Goal: Task Accomplishment & Management: Manage account settings

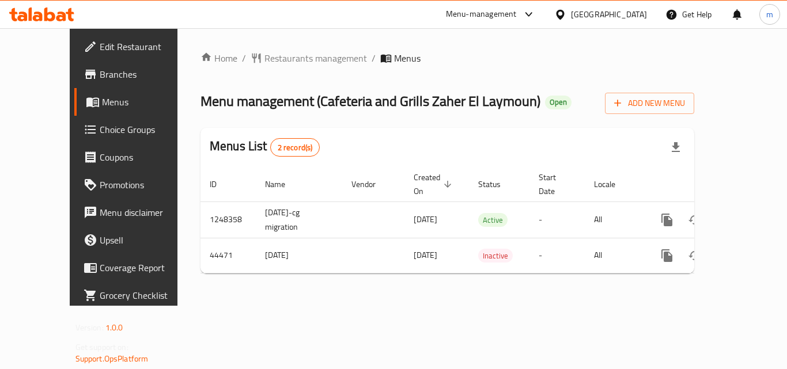
click at [47, 17] on icon at bounding box center [49, 14] width 11 height 14
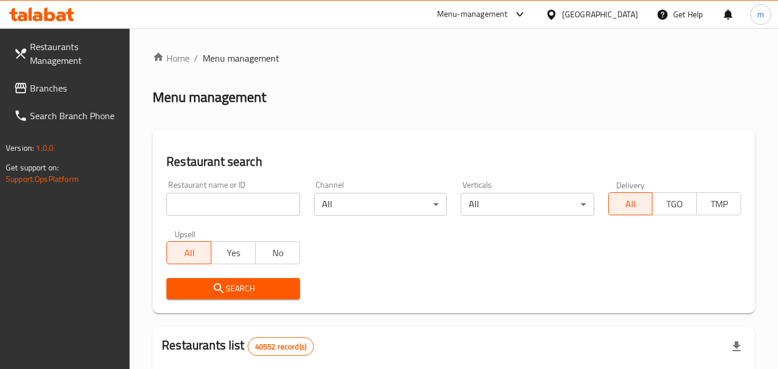
click at [47, 83] on span "Branches" at bounding box center [75, 88] width 91 height 14
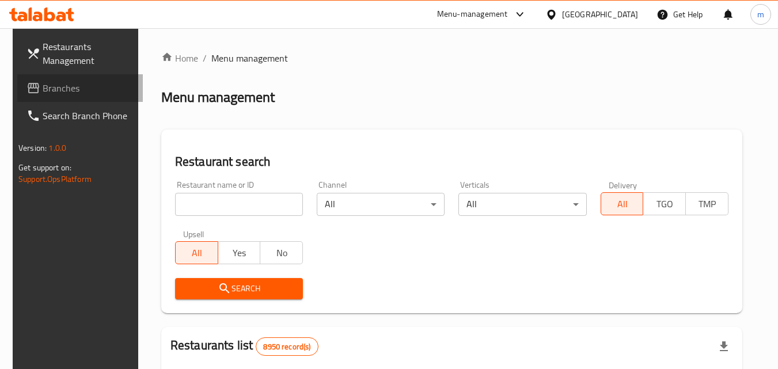
click at [56, 94] on span "Branches" at bounding box center [88, 88] width 91 height 14
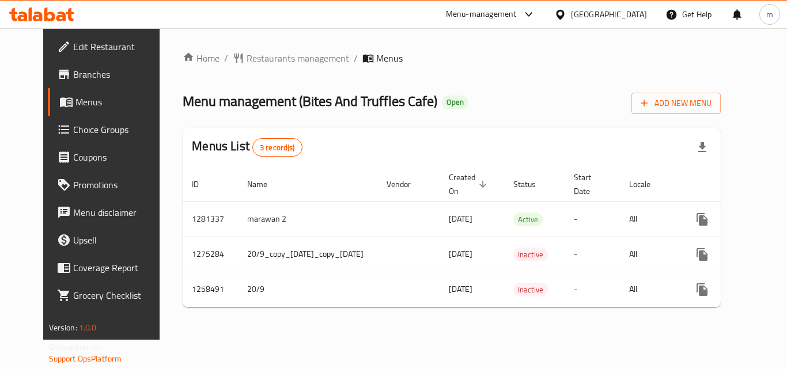
click at [73, 132] on span "Choice Groups" at bounding box center [119, 130] width 92 height 14
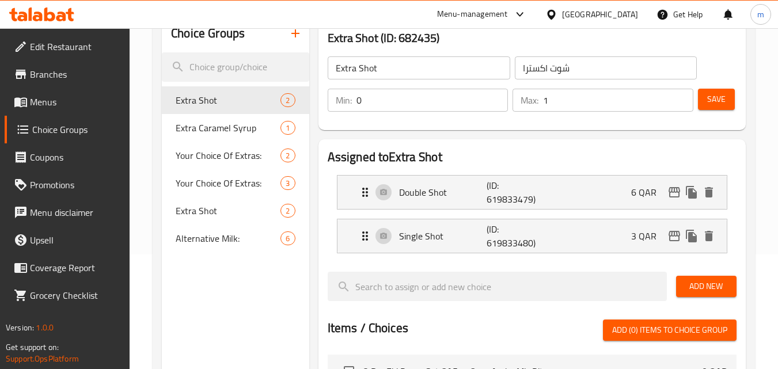
scroll to position [174, 0]
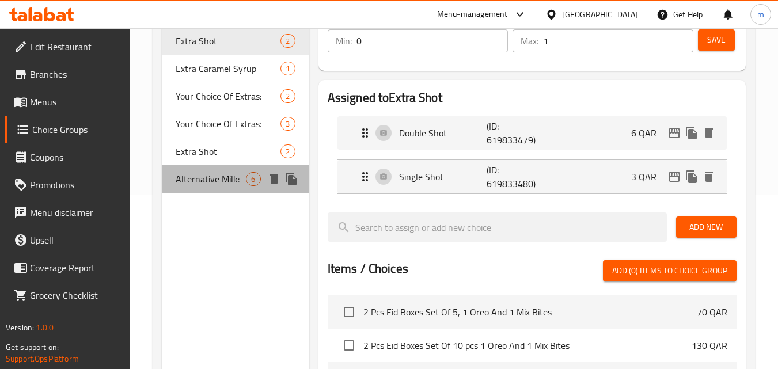
click at [215, 180] on span "Alternative Milk:" at bounding box center [211, 179] width 70 height 14
type input "Alternative Milk:"
type input "الحليب البديل:"
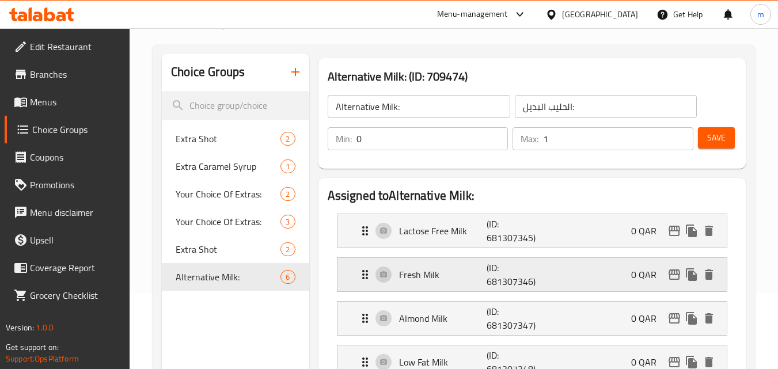
scroll to position [116, 0]
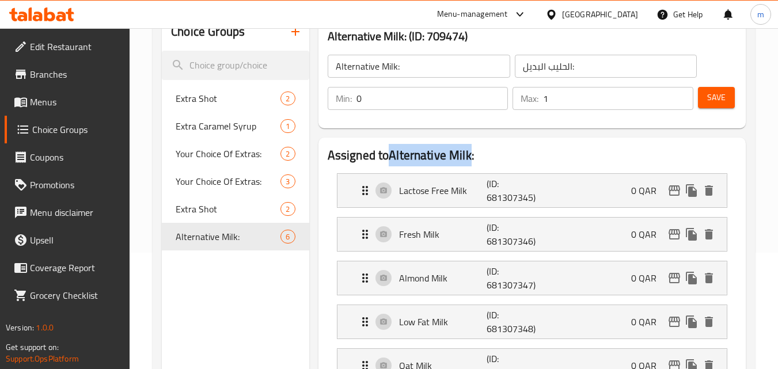
drag, startPoint x: 471, startPoint y: 161, endPoint x: 397, endPoint y: 161, distance: 74.3
click at [396, 162] on h2 "Assigned to Alternative Milk:" at bounding box center [532, 155] width 409 height 17
copy h2 "lternative Milk"
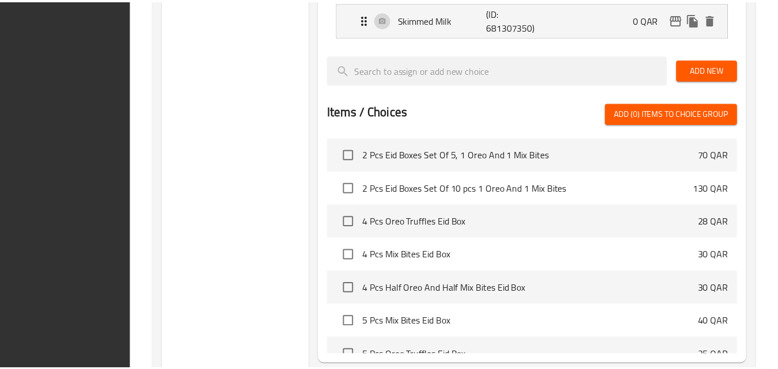
scroll to position [619, 0]
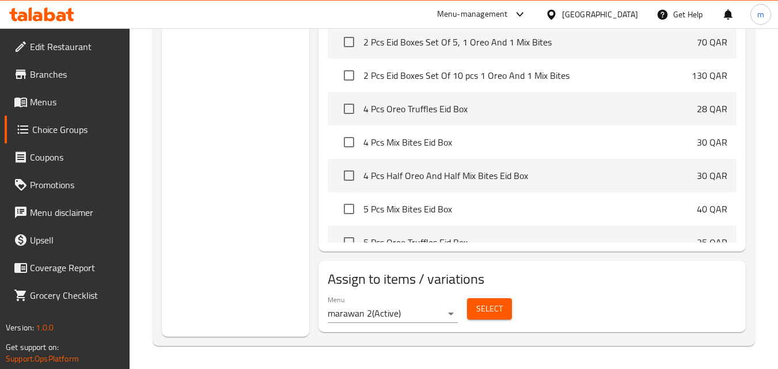
click at [42, 13] on icon at bounding box center [41, 14] width 65 height 14
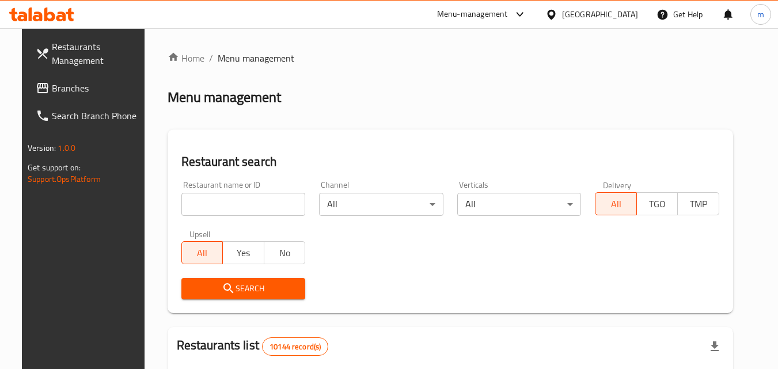
click at [74, 86] on span "Branches" at bounding box center [97, 88] width 91 height 14
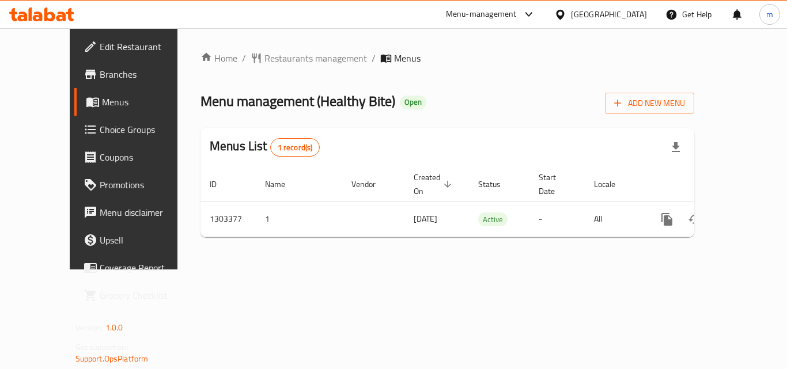
click at [37, 4] on div at bounding box center [41, 14] width 83 height 23
click at [62, 9] on icon at bounding box center [41, 14] width 65 height 14
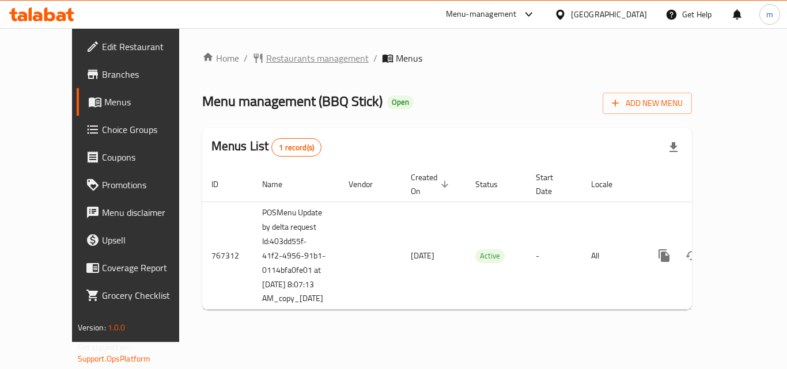
click at [270, 54] on span "Restaurants management" at bounding box center [317, 58] width 102 height 14
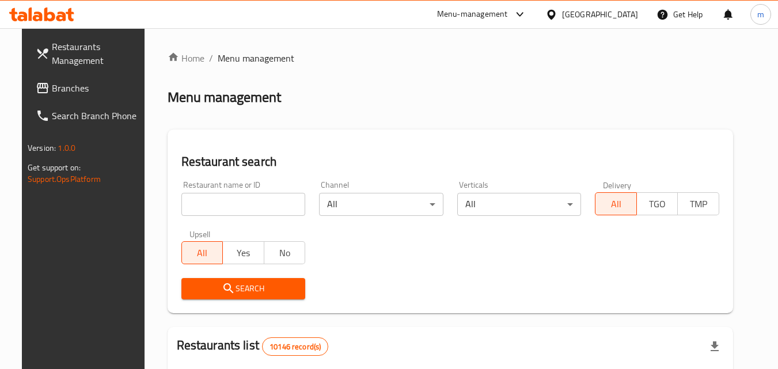
click at [225, 206] on input "search" at bounding box center [243, 204] width 124 height 23
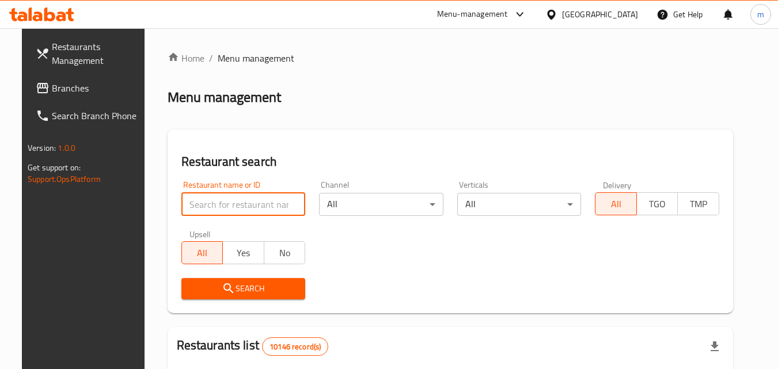
paste input "650793"
type input "650793"
click button "Search" at bounding box center [243, 288] width 124 height 21
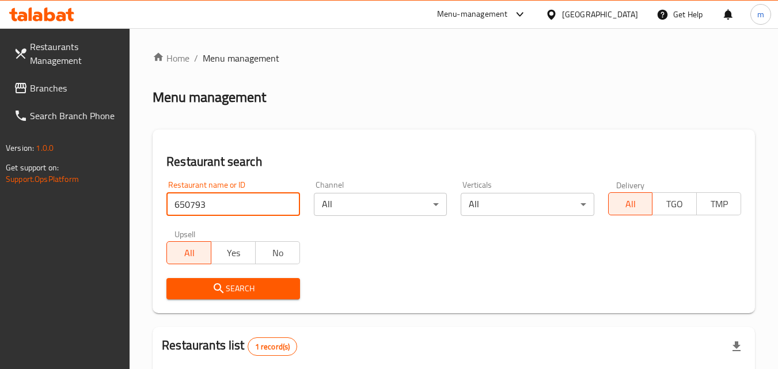
scroll to position [145, 0]
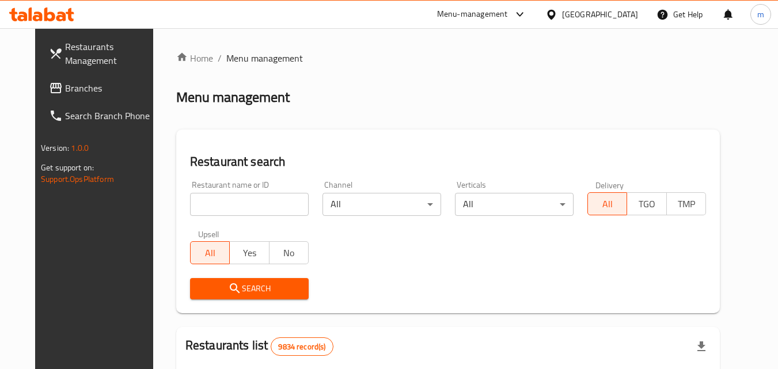
click at [65, 89] on span "Branches" at bounding box center [110, 88] width 91 height 14
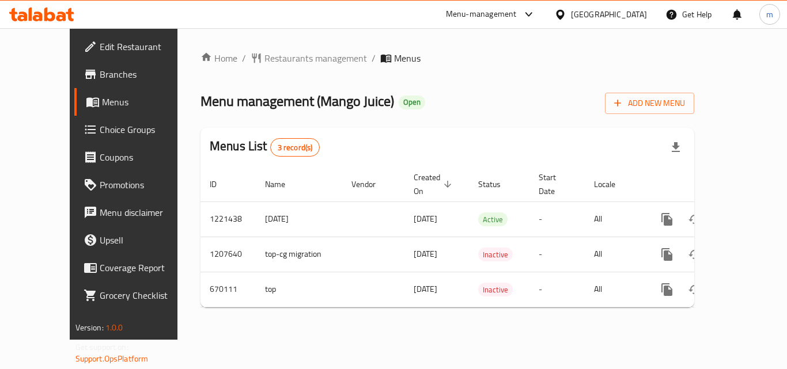
click at [59, 15] on icon at bounding box center [41, 14] width 65 height 14
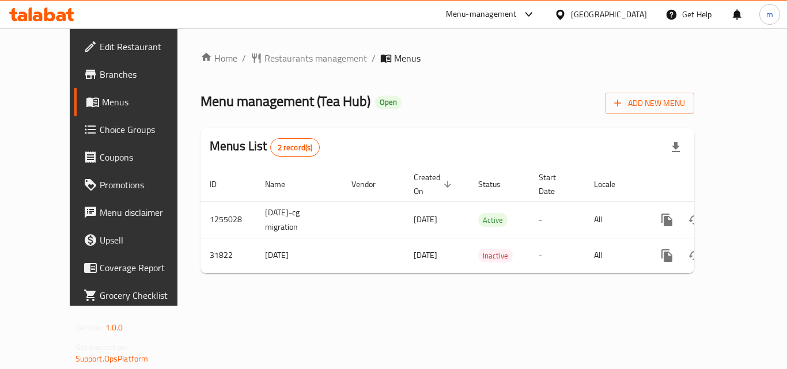
click at [12, 7] on div at bounding box center [41, 14] width 83 height 23
click at [69, 19] on icon at bounding box center [70, 14] width 8 height 13
